Goal: Task Accomplishment & Management: Manage account settings

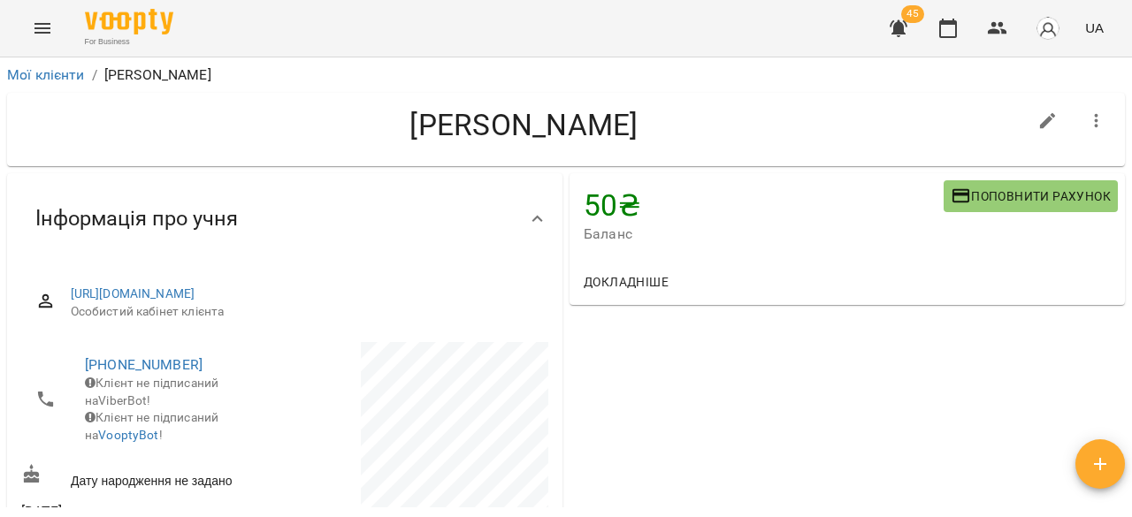
click at [30, 29] on button "Menu" at bounding box center [42, 28] width 42 height 42
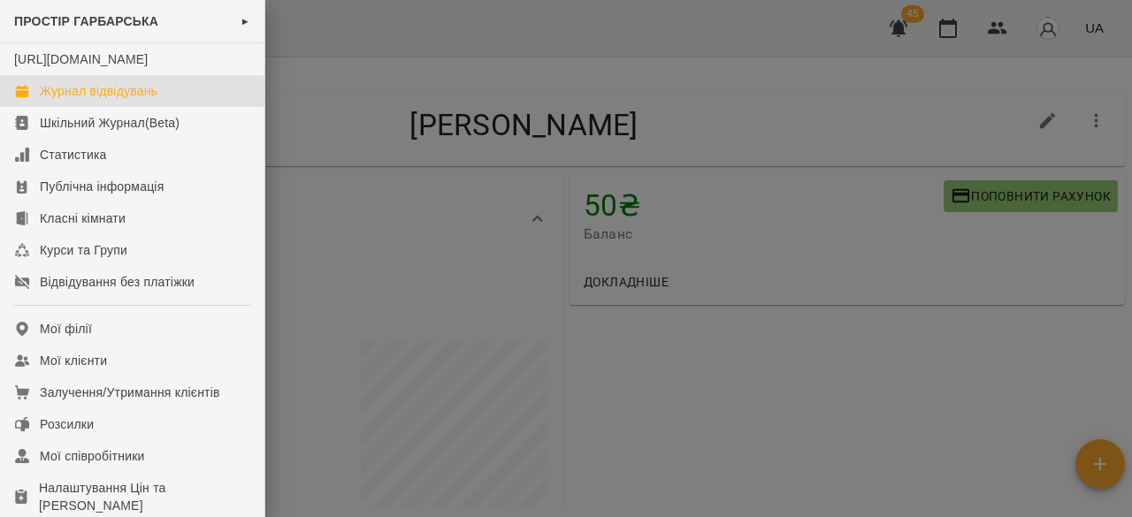
click at [157, 107] on link "Журнал відвідувань" at bounding box center [132, 91] width 264 height 32
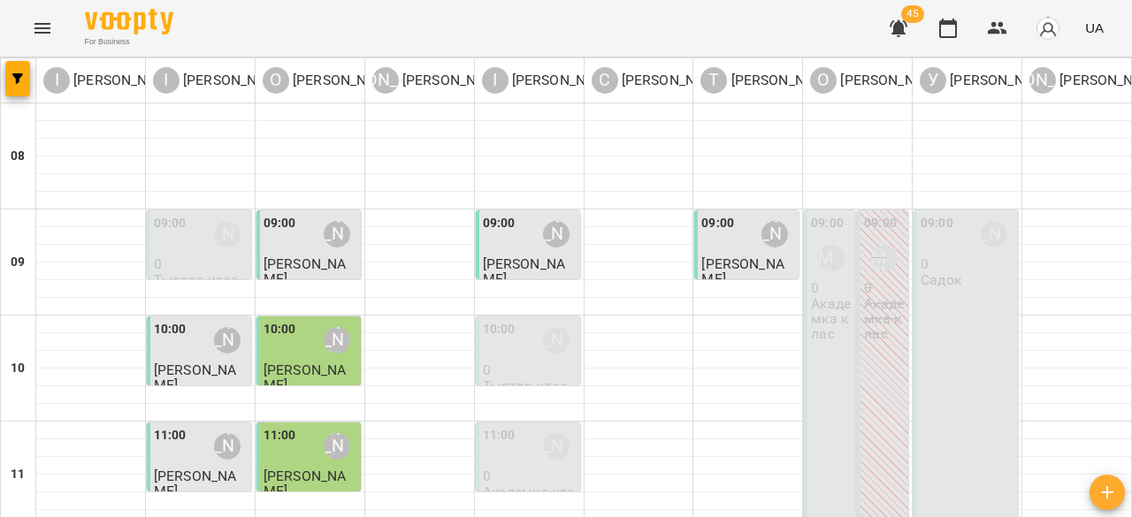
scroll to position [671, 0]
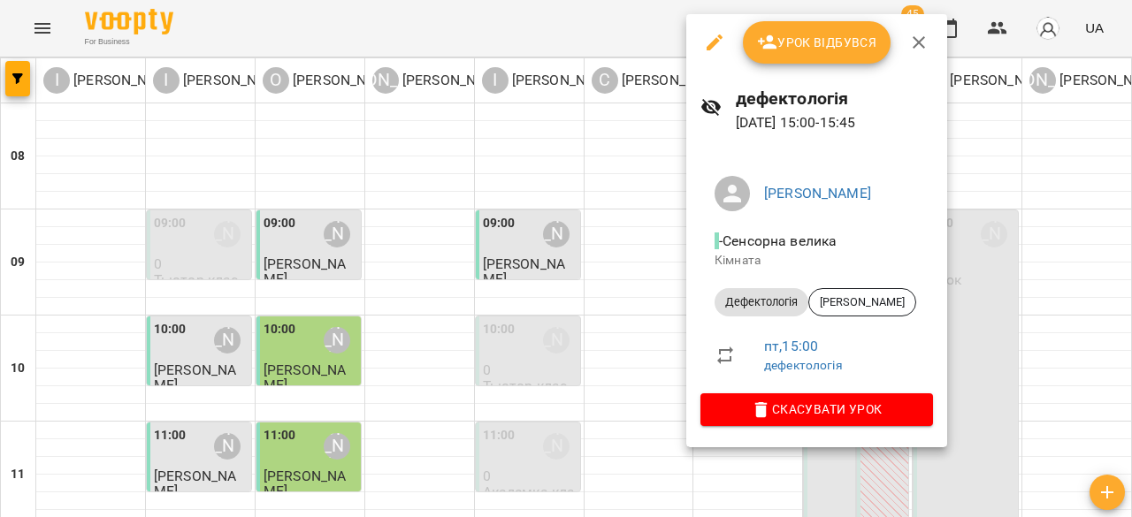
click at [969, 297] on div at bounding box center [566, 258] width 1132 height 517
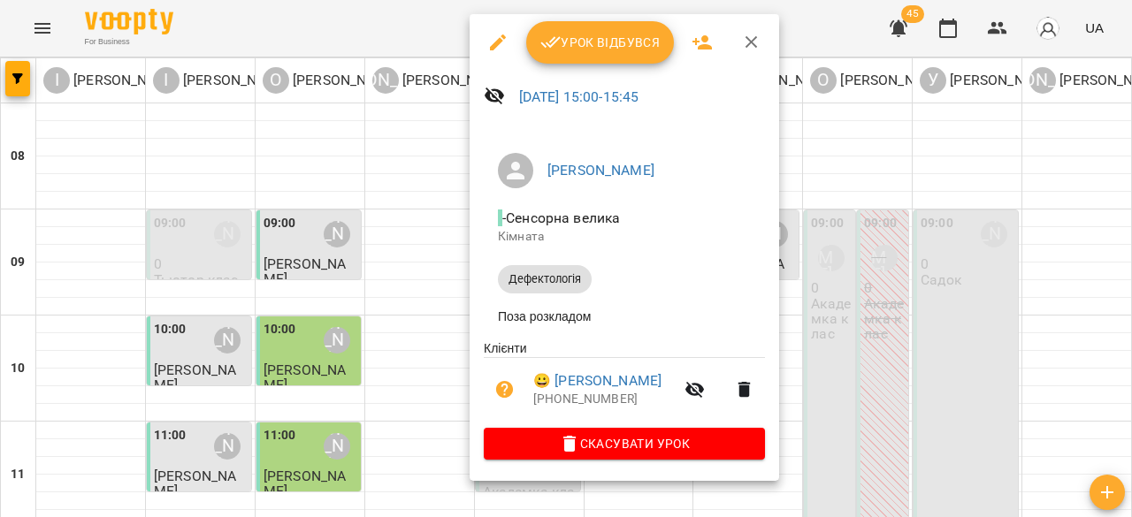
click at [870, 358] on div at bounding box center [566, 258] width 1132 height 517
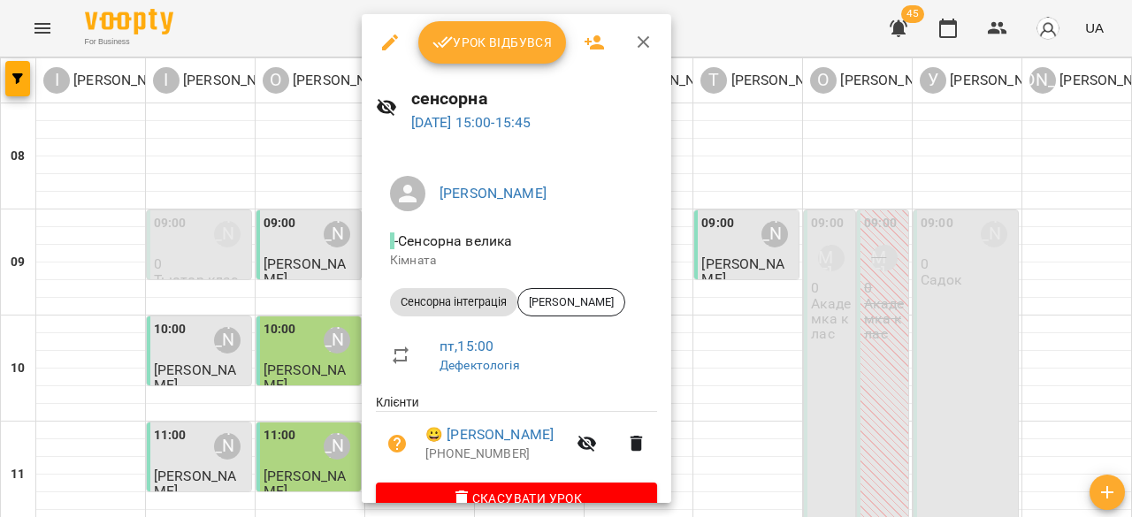
click at [807, 205] on div at bounding box center [566, 258] width 1132 height 517
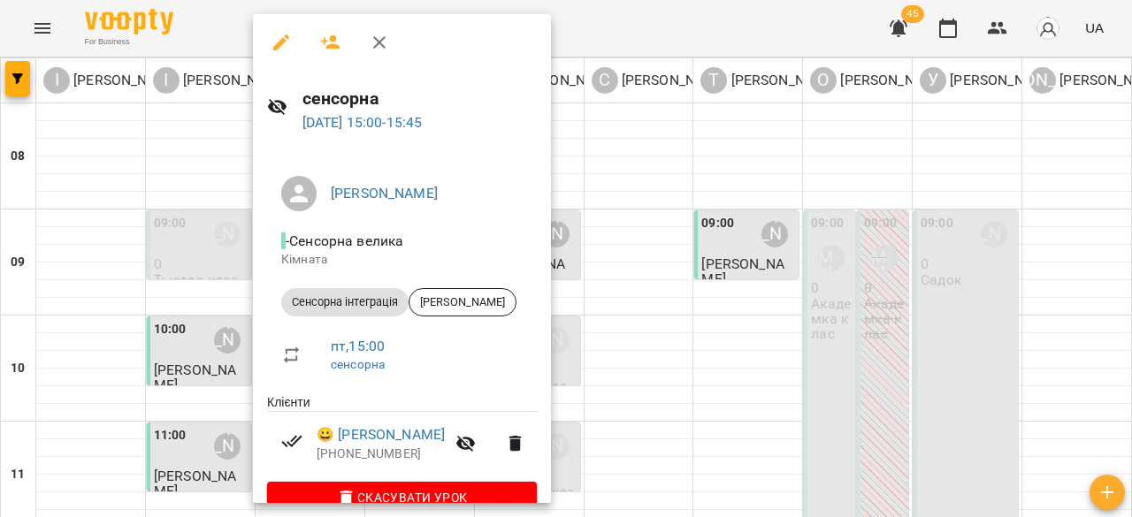
click at [671, 235] on div at bounding box center [566, 258] width 1132 height 517
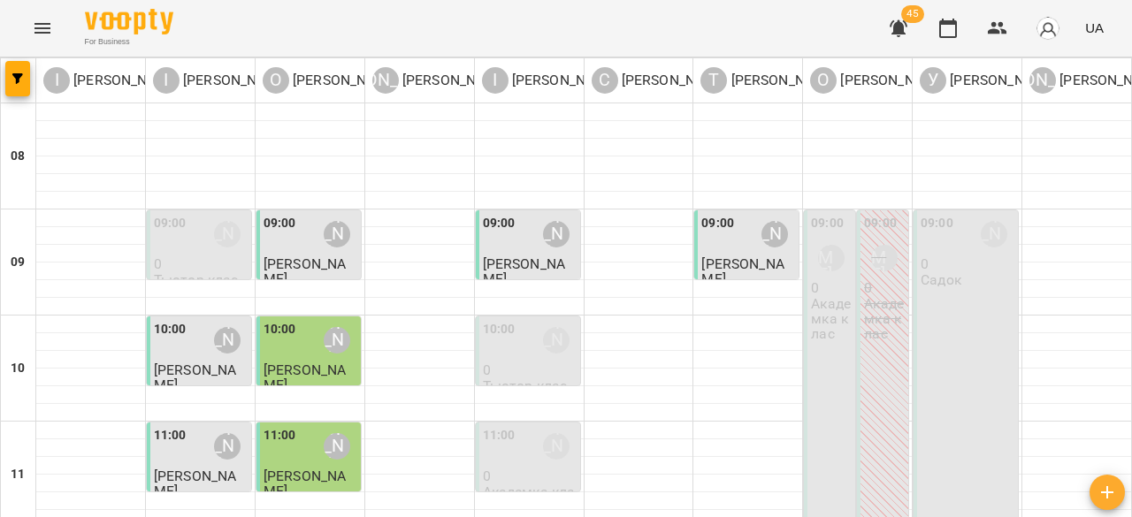
scroll to position [805, 0]
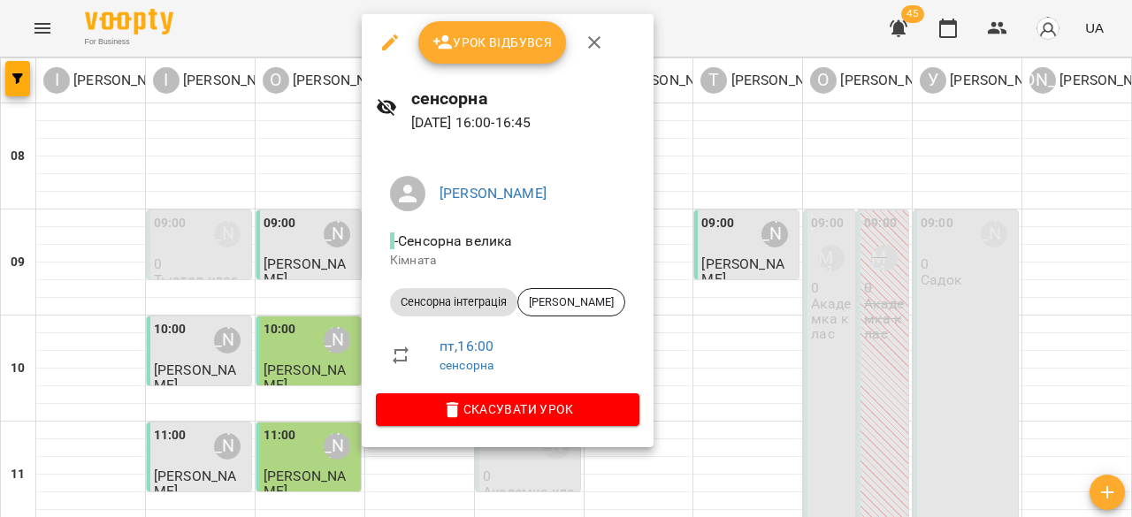
click at [513, 44] on span "Урок відбувся" at bounding box center [492, 42] width 120 height 21
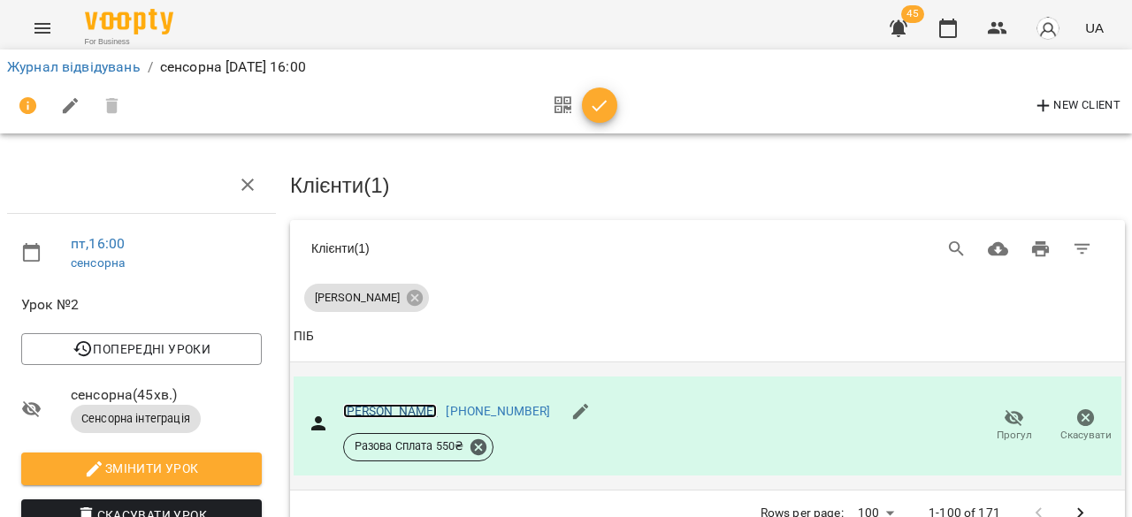
click at [375, 409] on link "[PERSON_NAME]" at bounding box center [390, 411] width 95 height 14
